Goal: Information Seeking & Learning: Check status

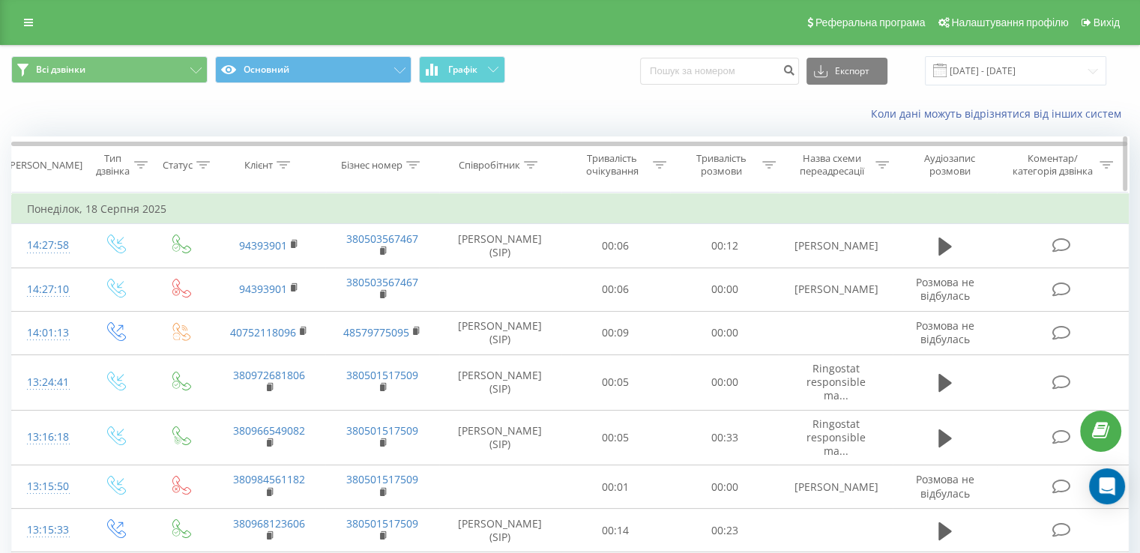
click at [529, 164] on icon at bounding box center [530, 164] width 13 height 7
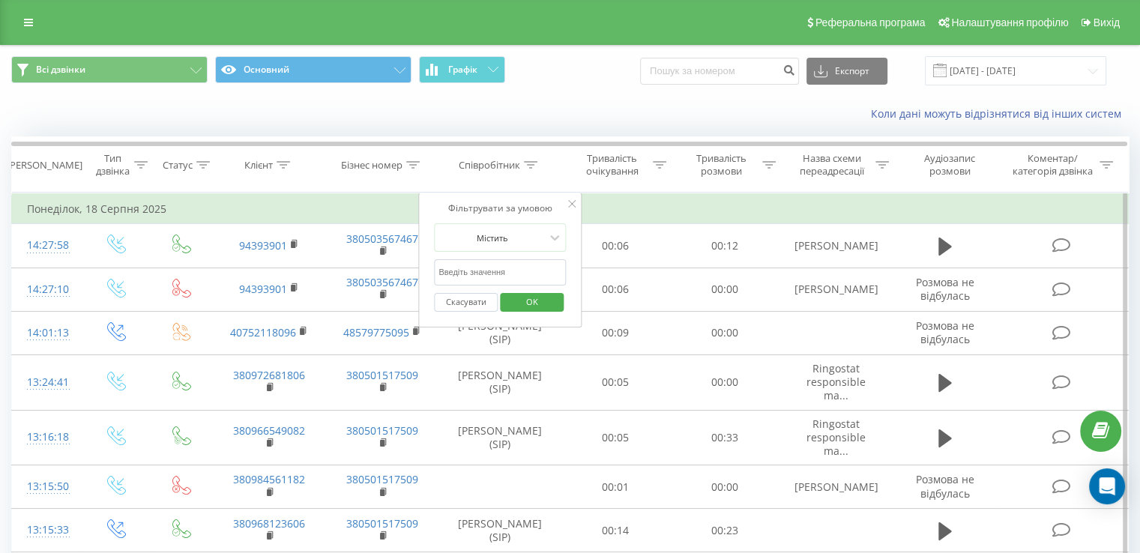
click at [514, 271] on input "text" at bounding box center [500, 272] width 132 height 26
type input "[PERSON_NAME]"
click at [529, 307] on span "OK" at bounding box center [532, 301] width 42 height 23
